Goal: Check status

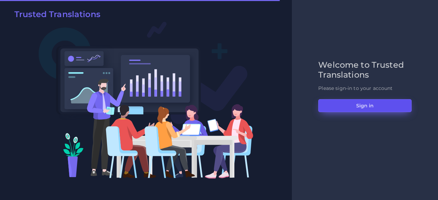
click at [366, 109] on button "Sign in" at bounding box center [364, 105] width 93 height 13
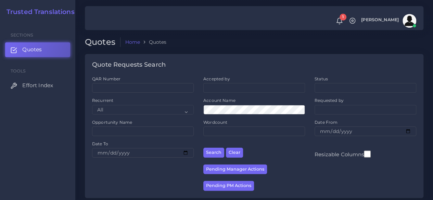
click at [131, 83] on div "QAR Number" at bounding box center [143, 84] width 102 height 17
click at [131, 87] on input "QAR Number" at bounding box center [143, 88] width 102 height 10
paste input "QAR126324"
type input "QAR126324"
click at [203, 148] on button "Search" at bounding box center [213, 153] width 21 height 10
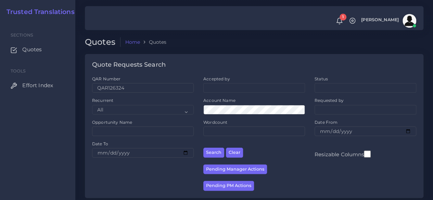
scroll to position [94, 0]
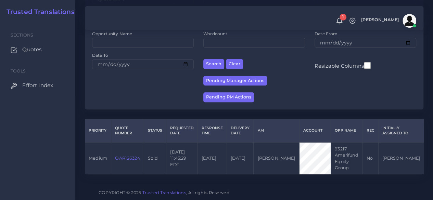
click at [127, 156] on link "QAR126324" at bounding box center [127, 158] width 25 height 5
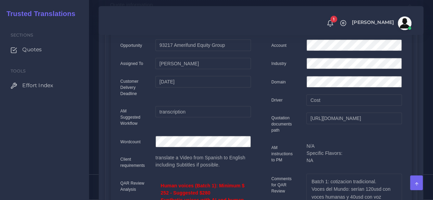
scroll to position [103, 0]
